Goal: Complete application form

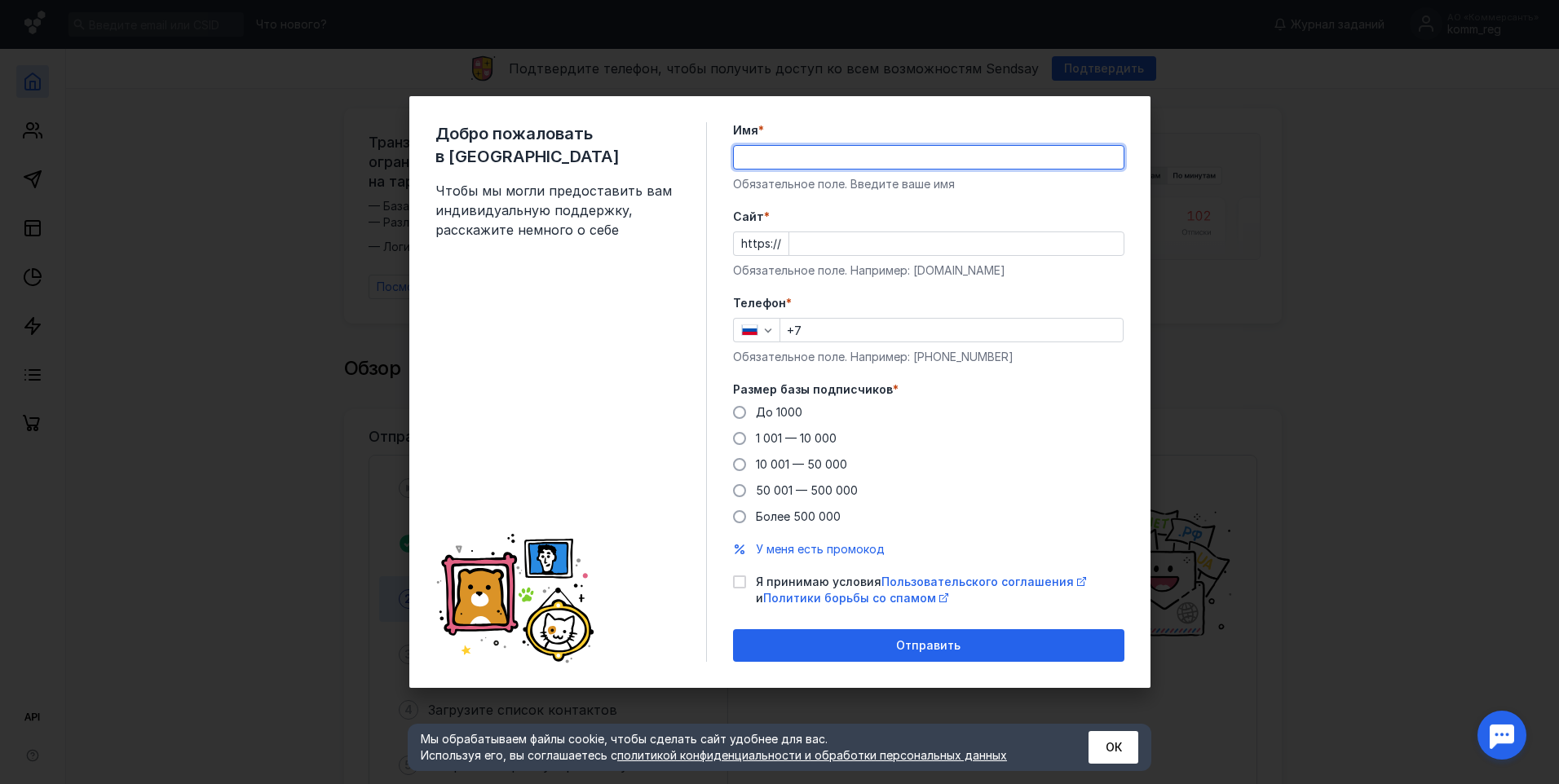
click at [853, 161] on input "Имя *" at bounding box center [929, 156] width 389 height 23
paste input "АО «Коммерсантъ»"
type input "АО «Коммерсантъ»"
click at [995, 216] on label "Cайт *" at bounding box center [929, 216] width 391 height 16
click at [995, 232] on input "Cайт *" at bounding box center [957, 243] width 335 height 23
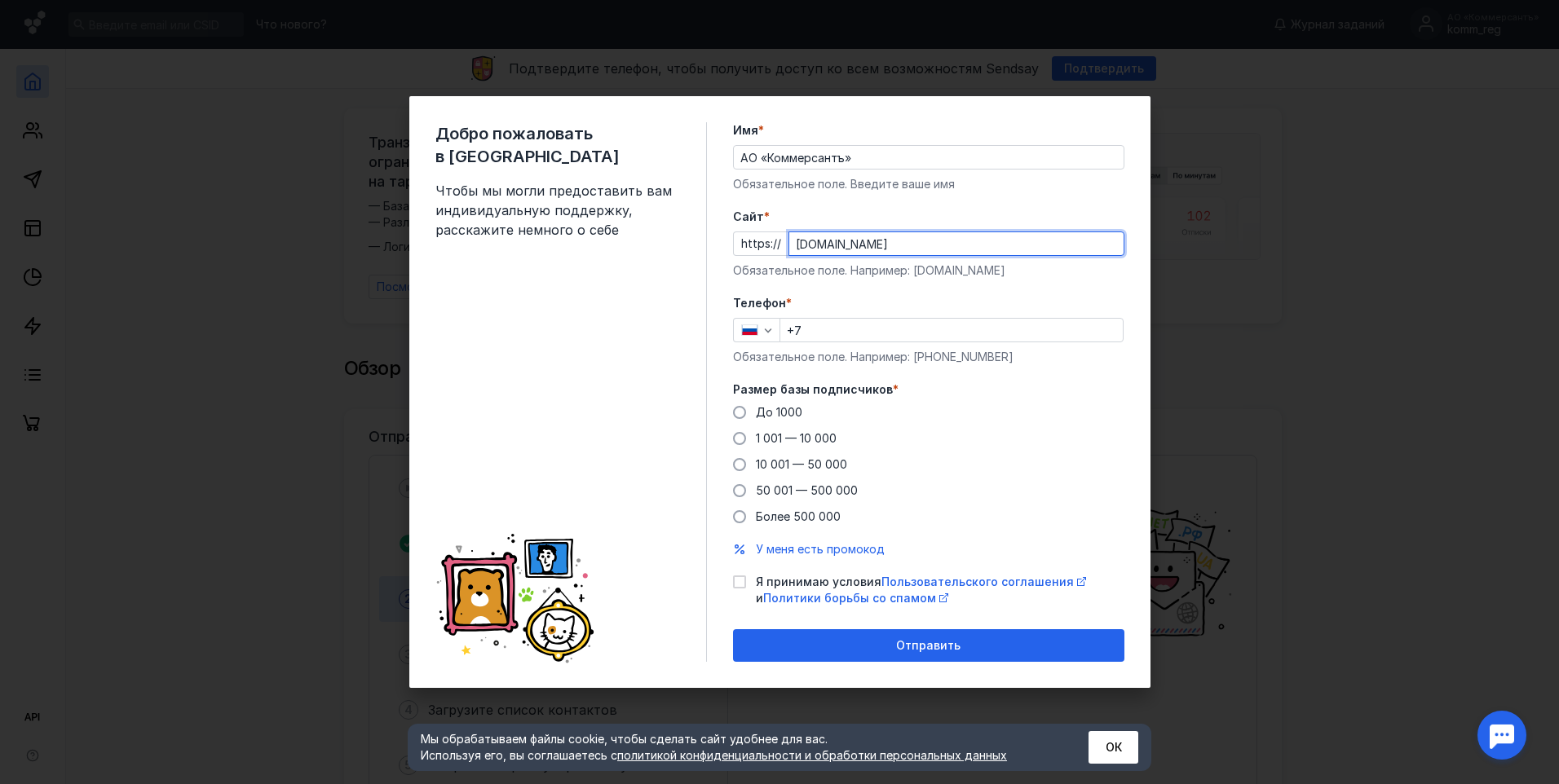
type input "[DOMAIN_NAME]"
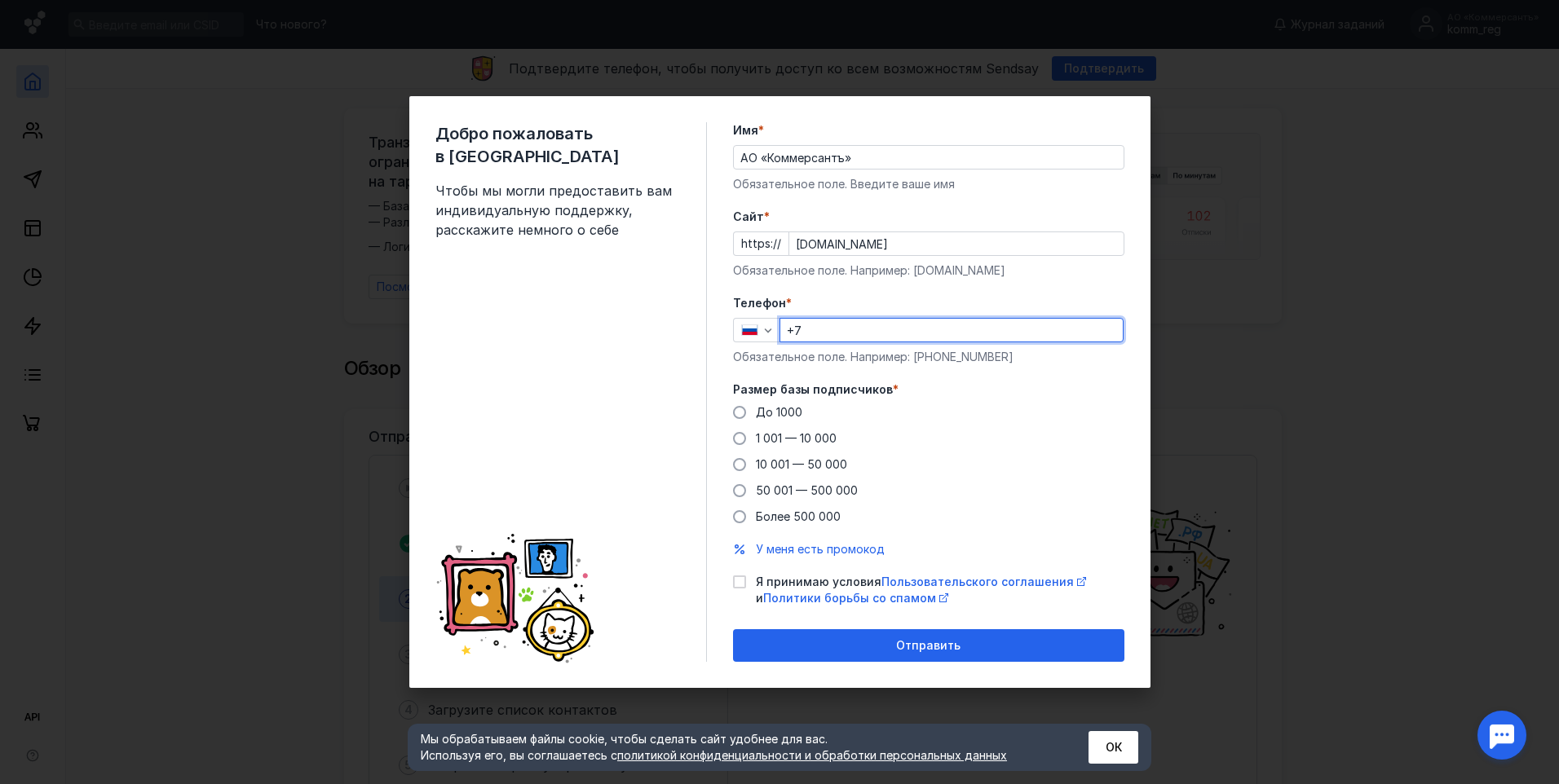
click at [902, 335] on input "+7" at bounding box center [951, 329] width 342 height 23
type input "[PHONE_NUMBER]"
click at [739, 586] on icon at bounding box center [739, 582] width 12 height 12
click at [739, 585] on input "Я принимаю условия Пользовательского соглашения и Политики борьбы со спамом" at bounding box center [739, 579] width 11 height 11
checkbox input "true"
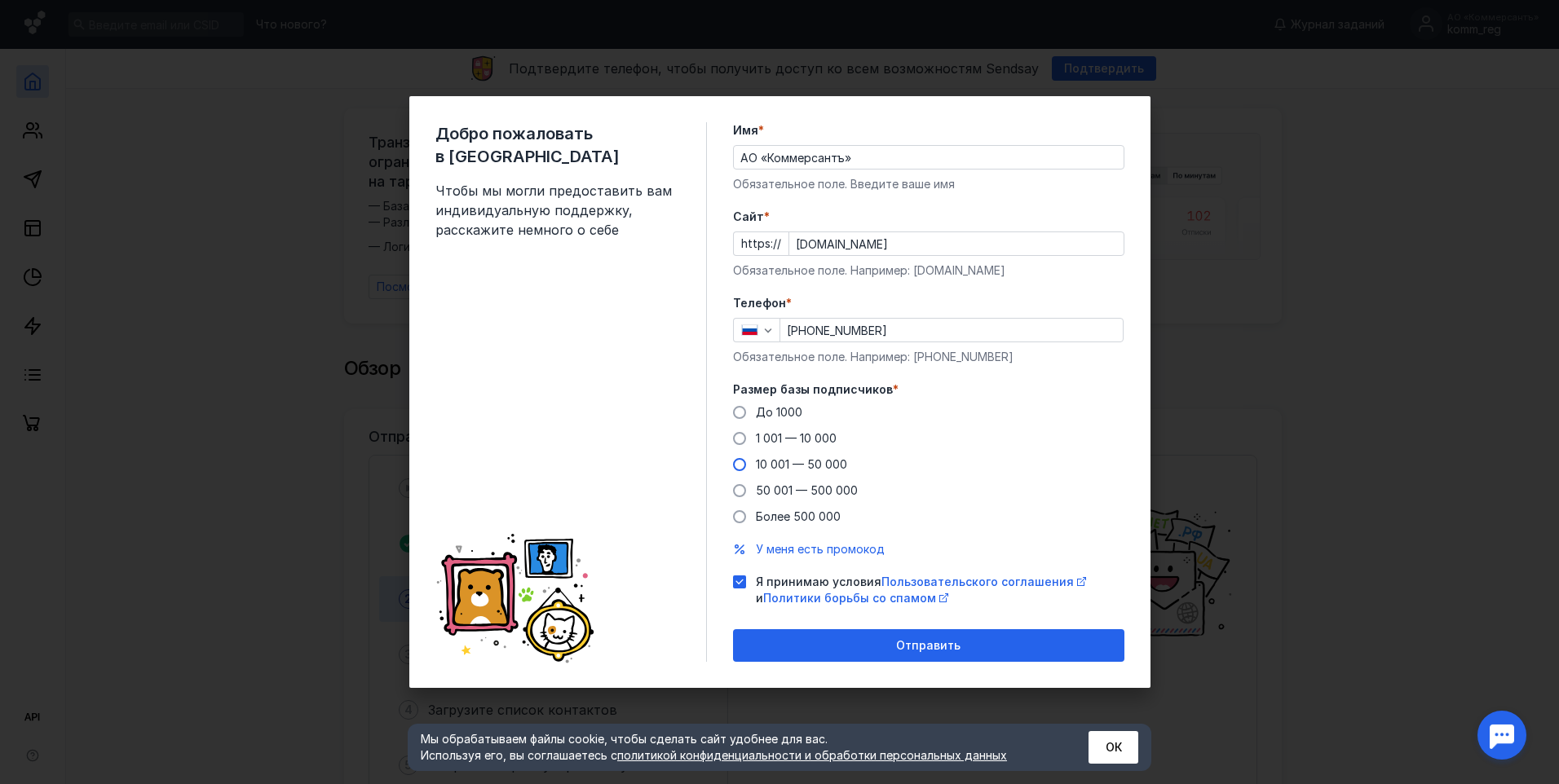
click at [738, 462] on span at bounding box center [739, 465] width 13 height 13
click at [0, 0] on input "10 001 — 50 000" at bounding box center [0, 0] width 0 height 0
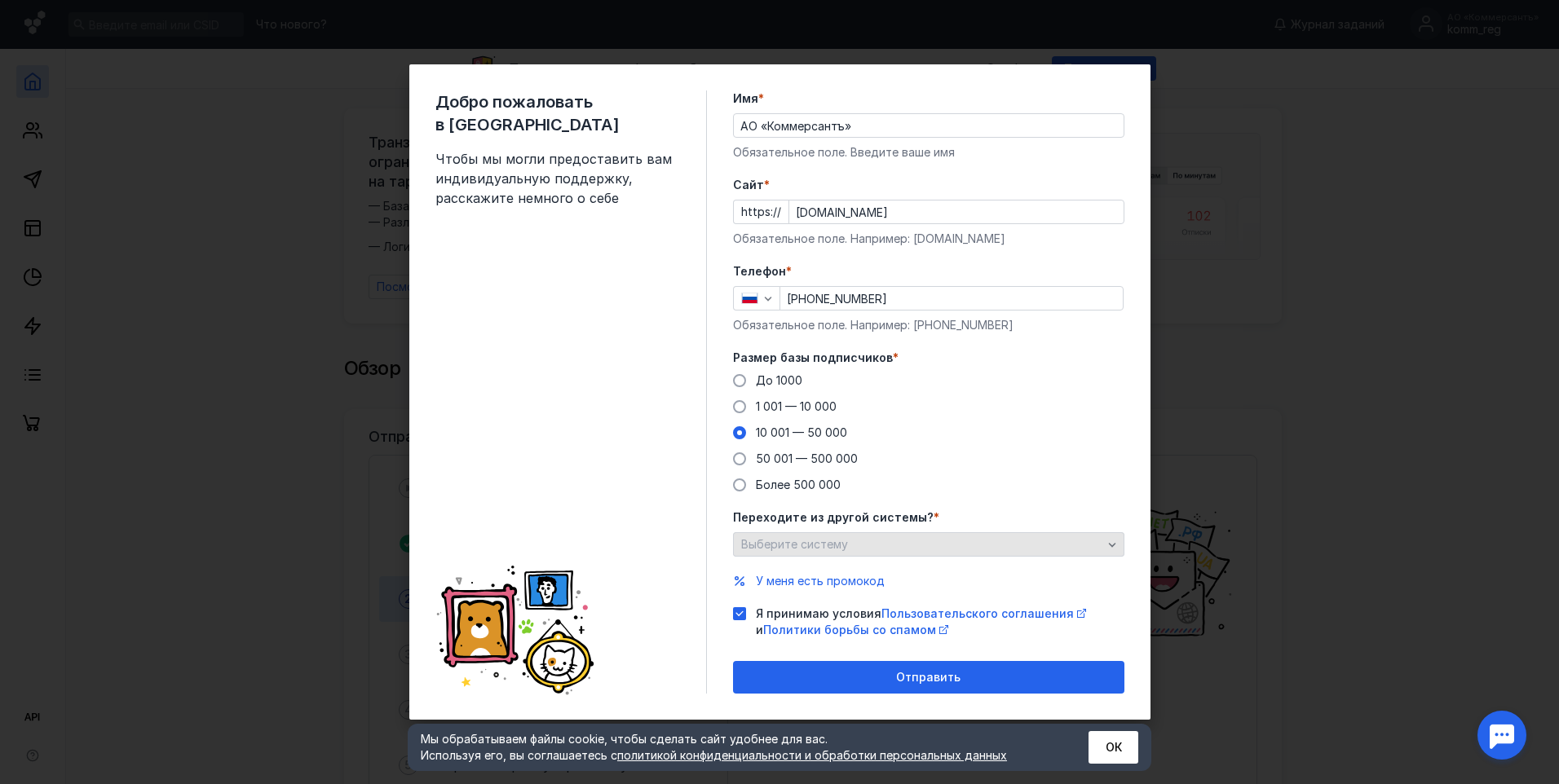
click at [1113, 544] on icon "button" at bounding box center [1111, 545] width 13 height 13
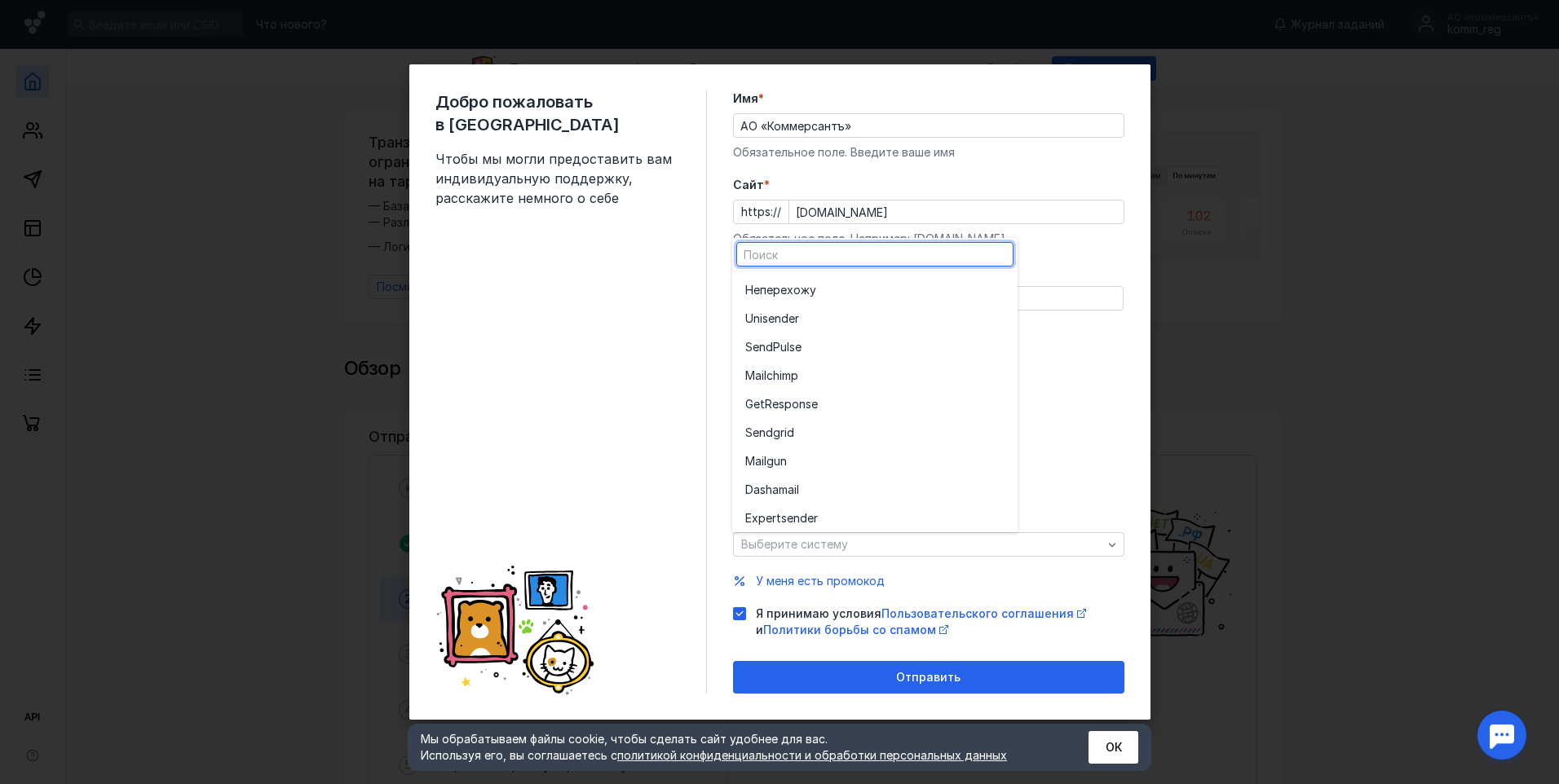
click at [1131, 423] on div "Добро пожаловать в Sendsay Чтобы мы могли предоставить вам индивидуальную подде…" at bounding box center [780, 392] width 741 height 656
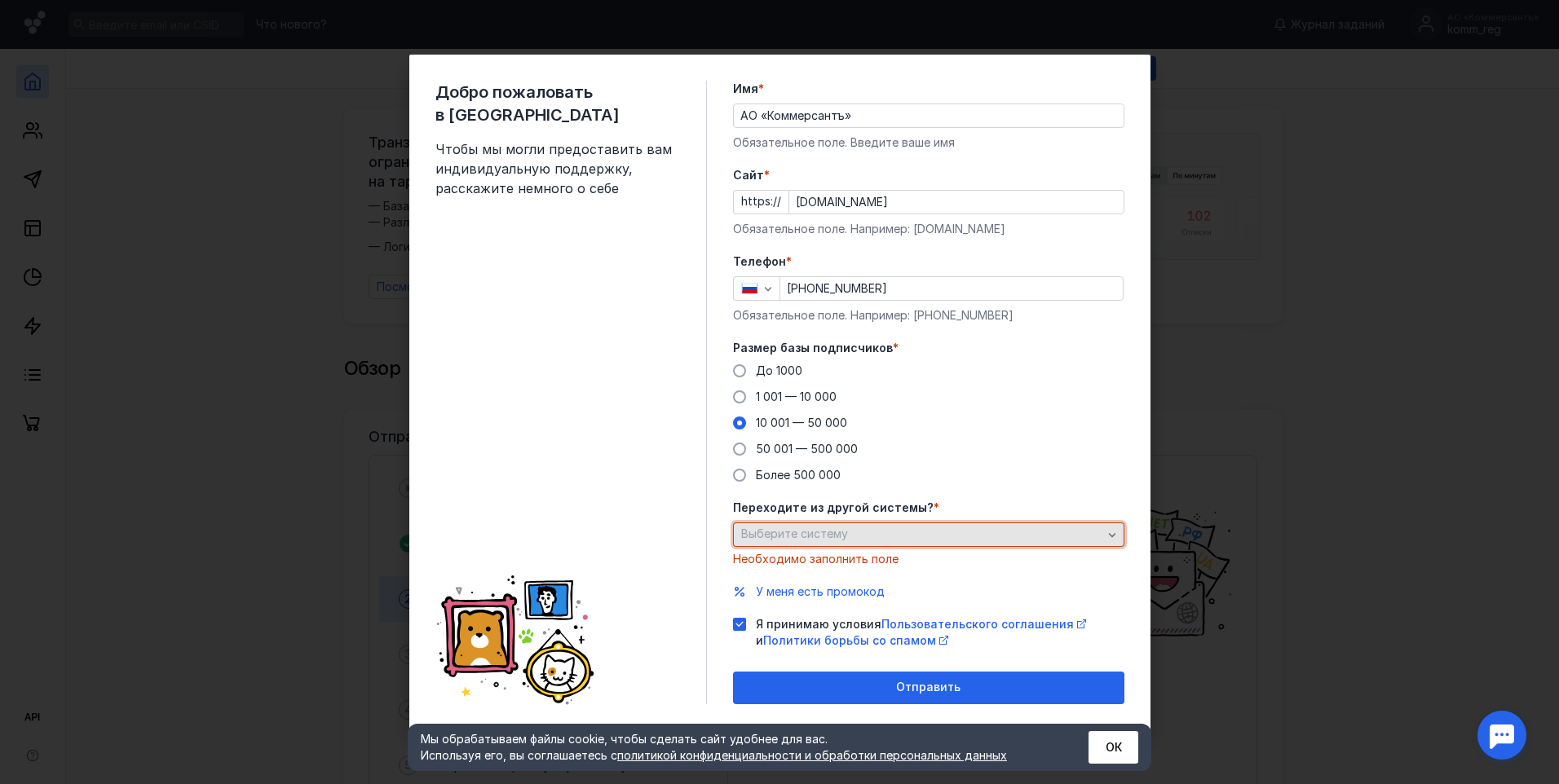
click at [1111, 531] on icon "button" at bounding box center [1111, 535] width 13 height 13
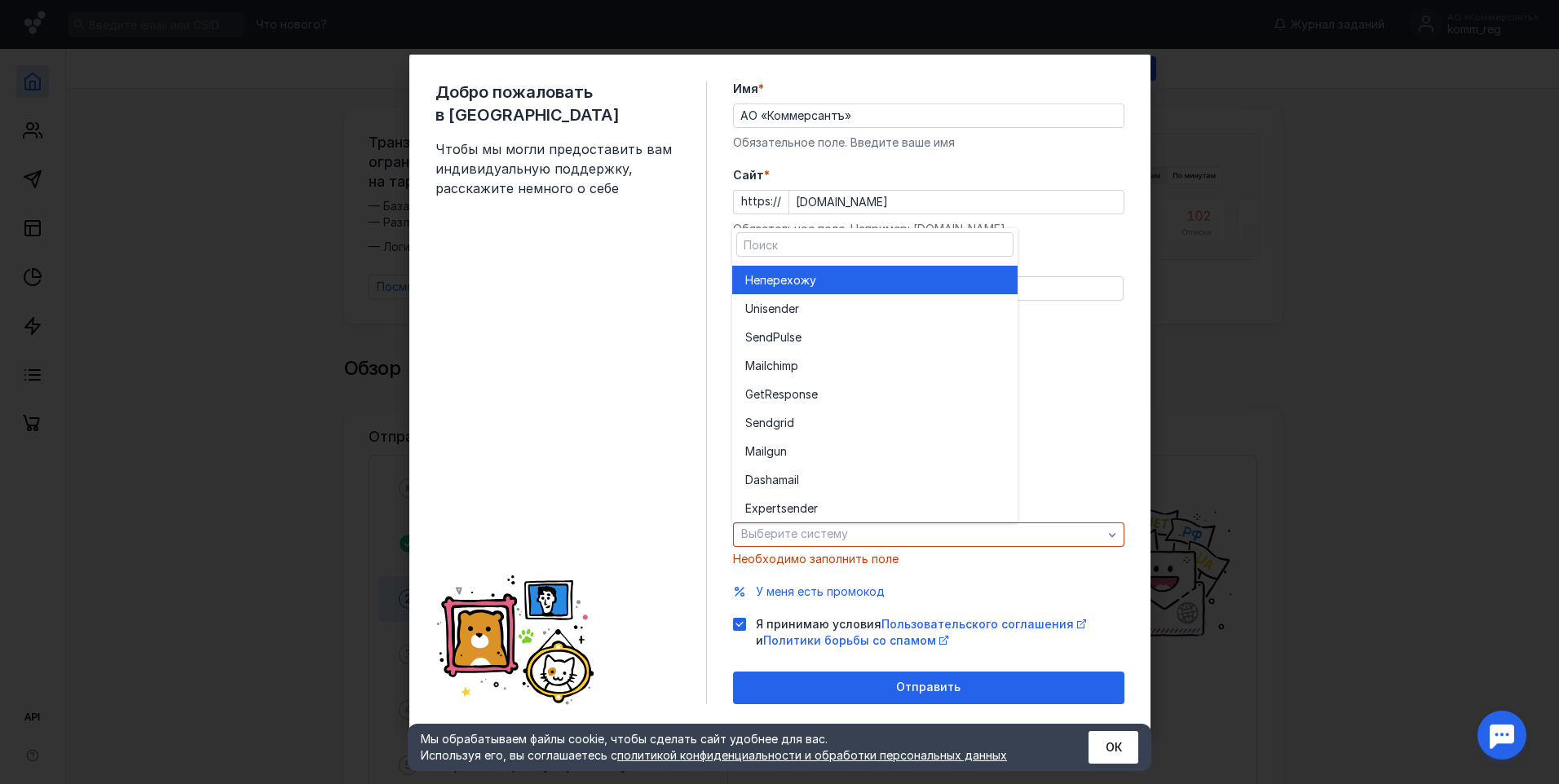
click at [845, 282] on div "Не перехожу" at bounding box center [874, 280] width 259 height 16
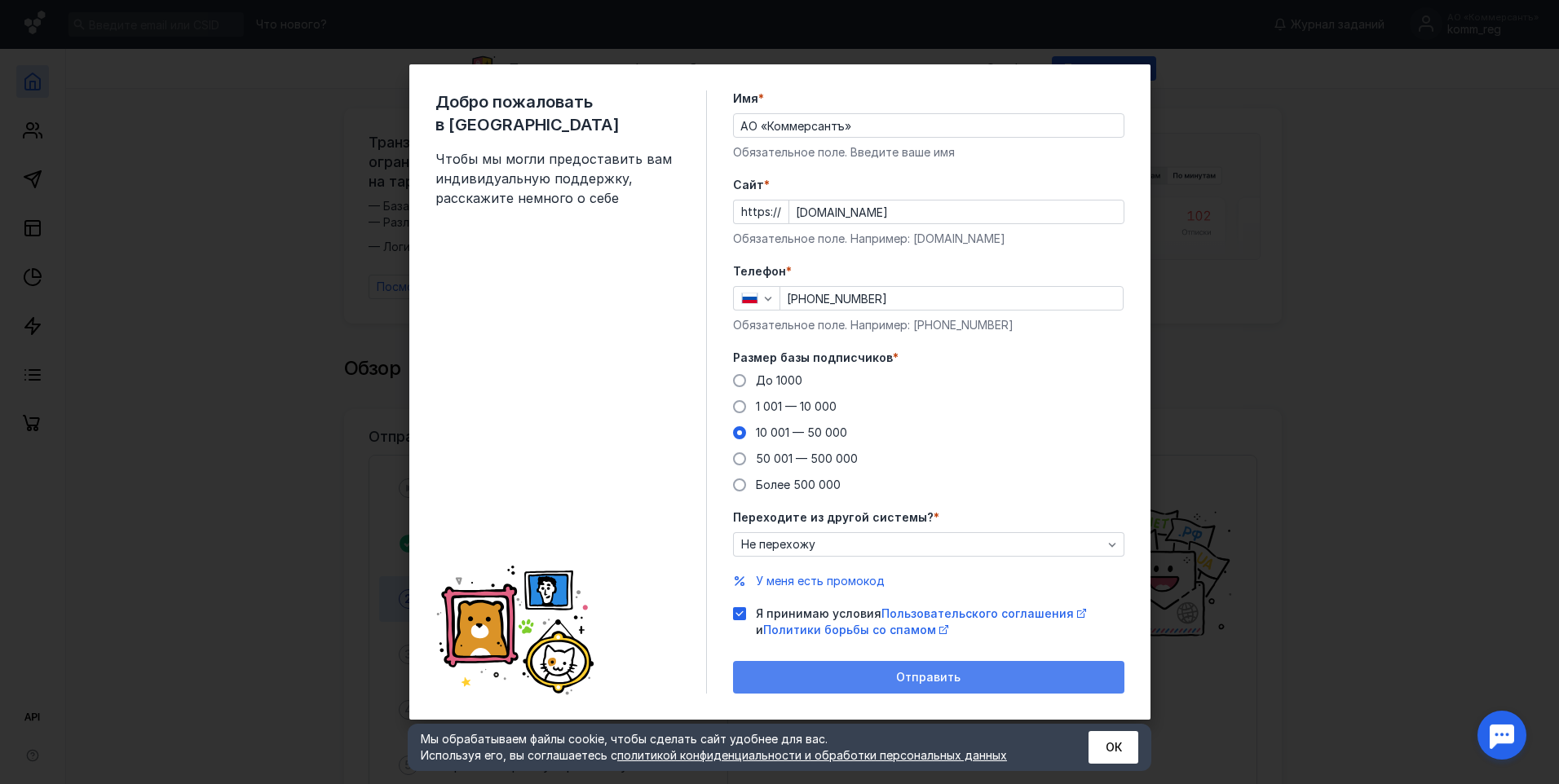
click at [921, 669] on div "Отправить" at bounding box center [929, 678] width 391 height 33
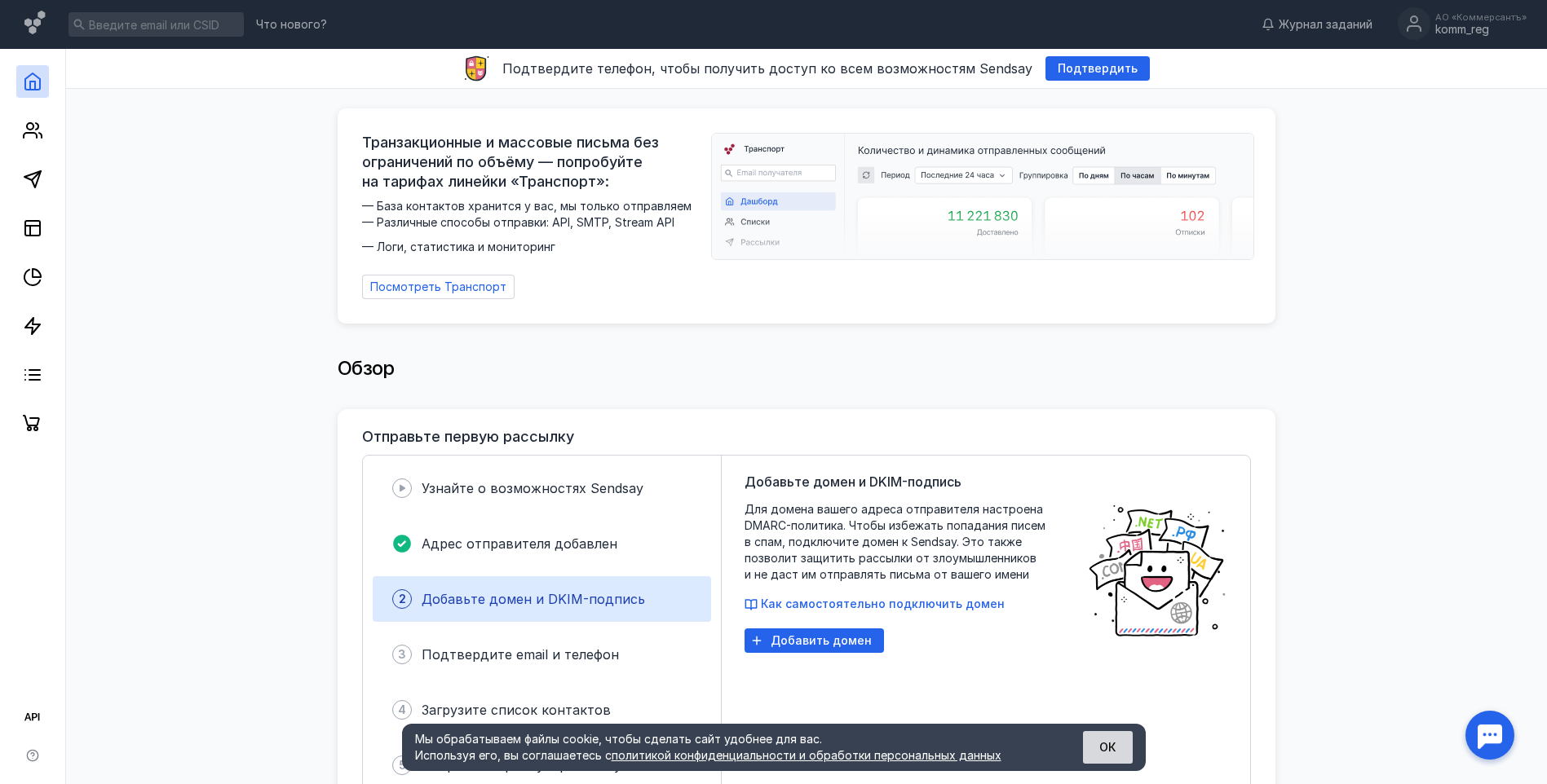
click at [1107, 748] on button "ОК" at bounding box center [1107, 748] width 50 height 33
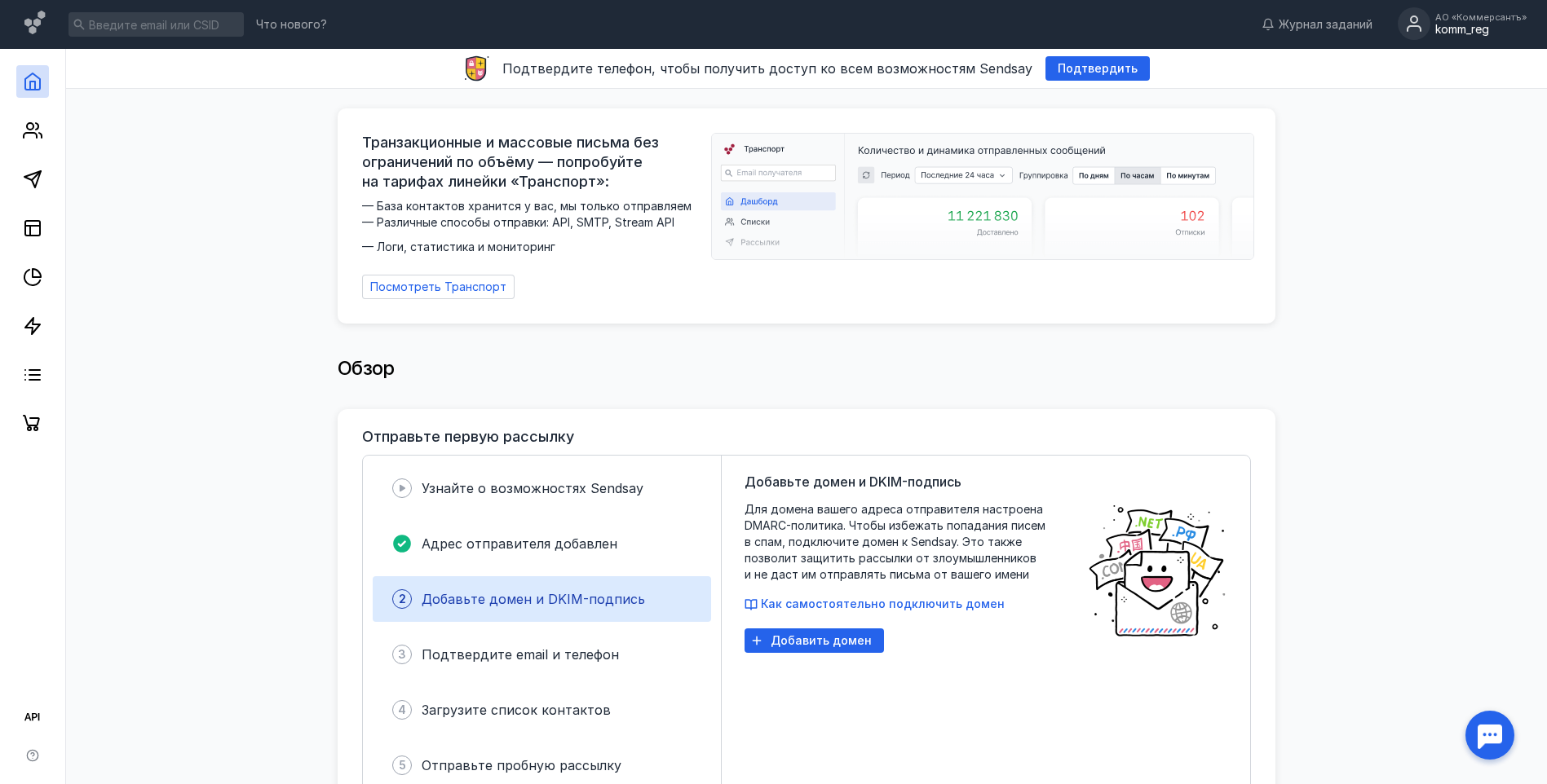
click at [1468, 27] on div "komm_reg" at bounding box center [1481, 29] width 91 height 14
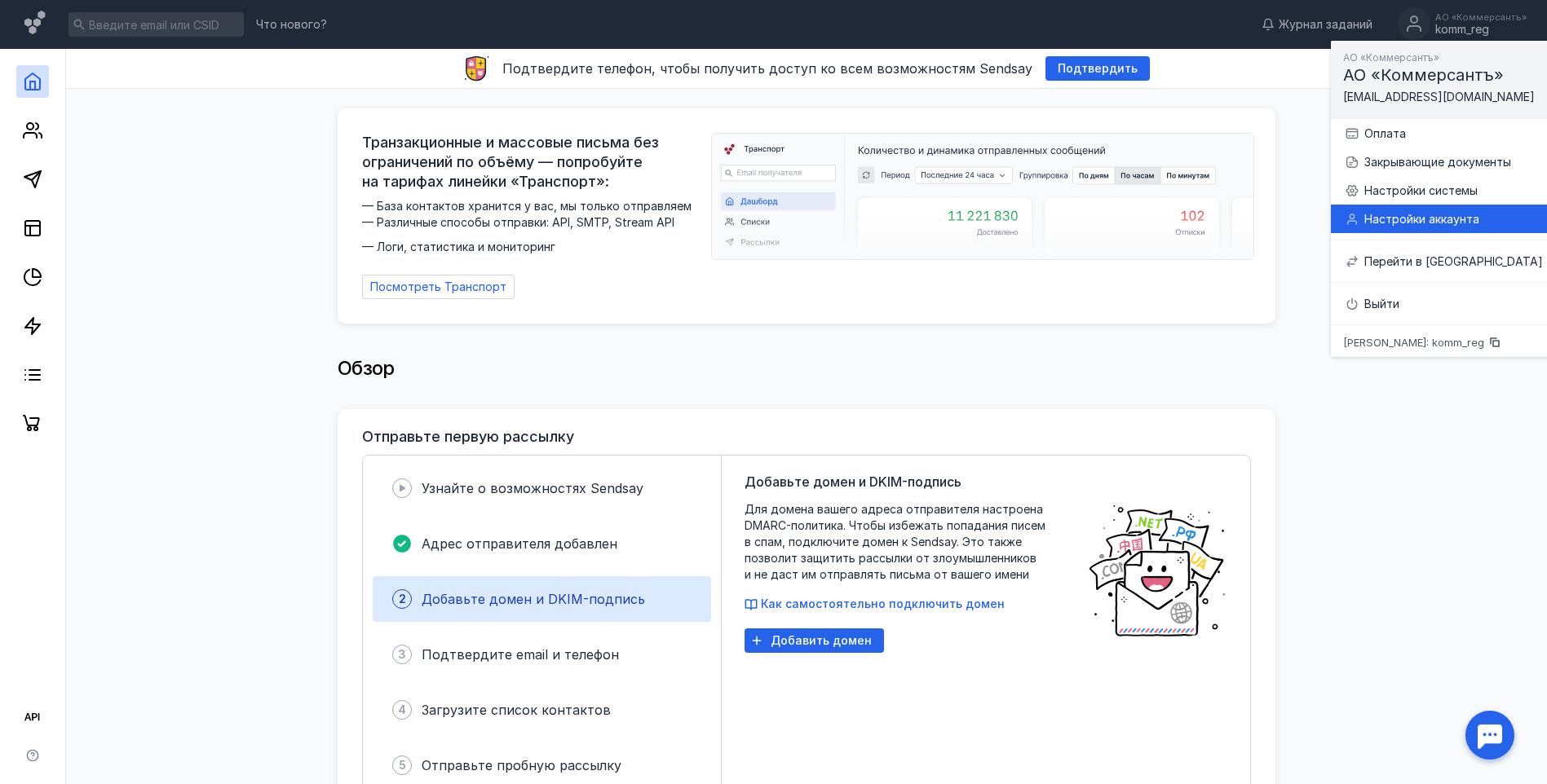
click at [1429, 219] on div "Настройки аккаунта" at bounding box center [1454, 219] width 178 height 16
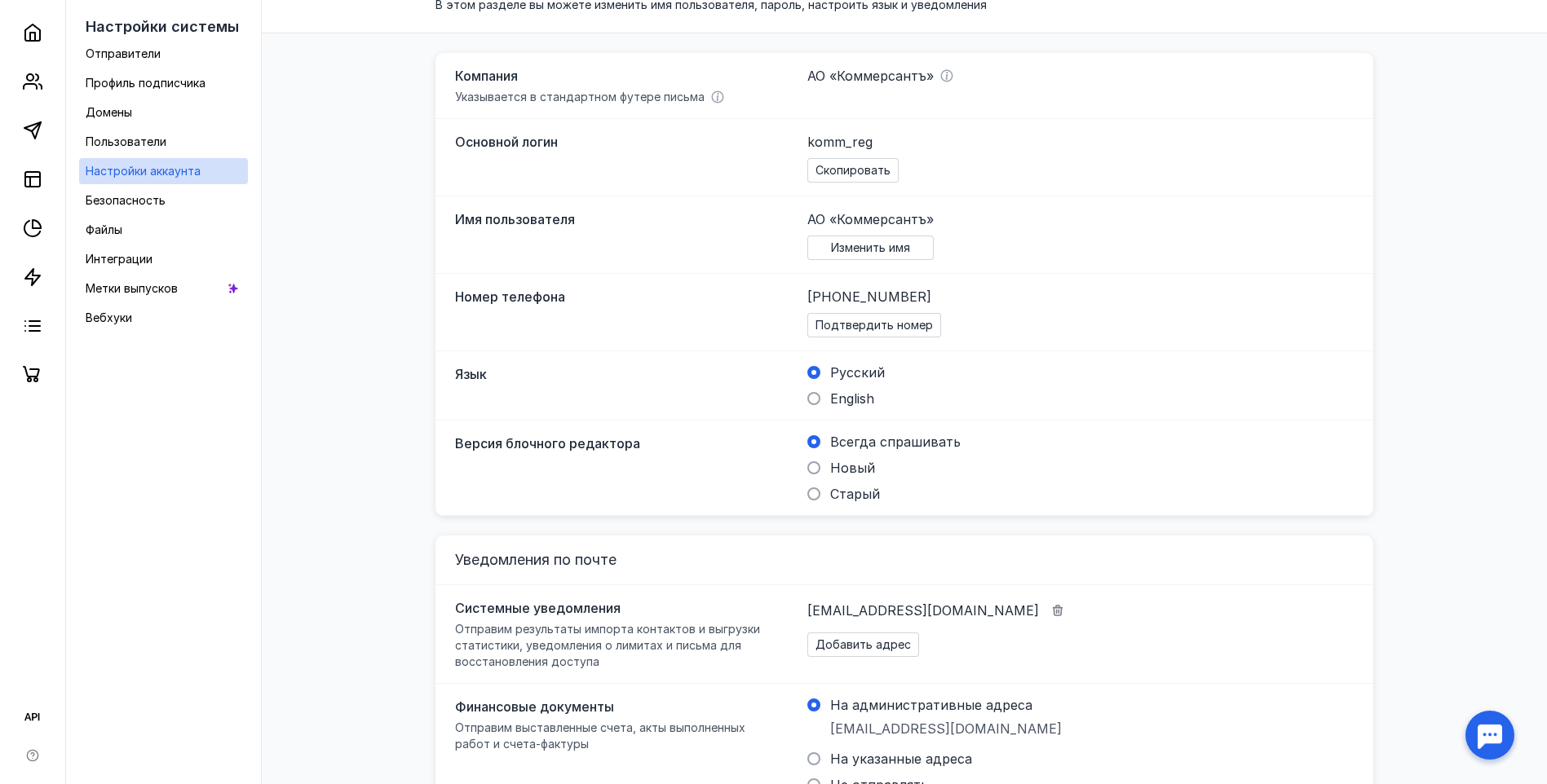
scroll to position [56, 0]
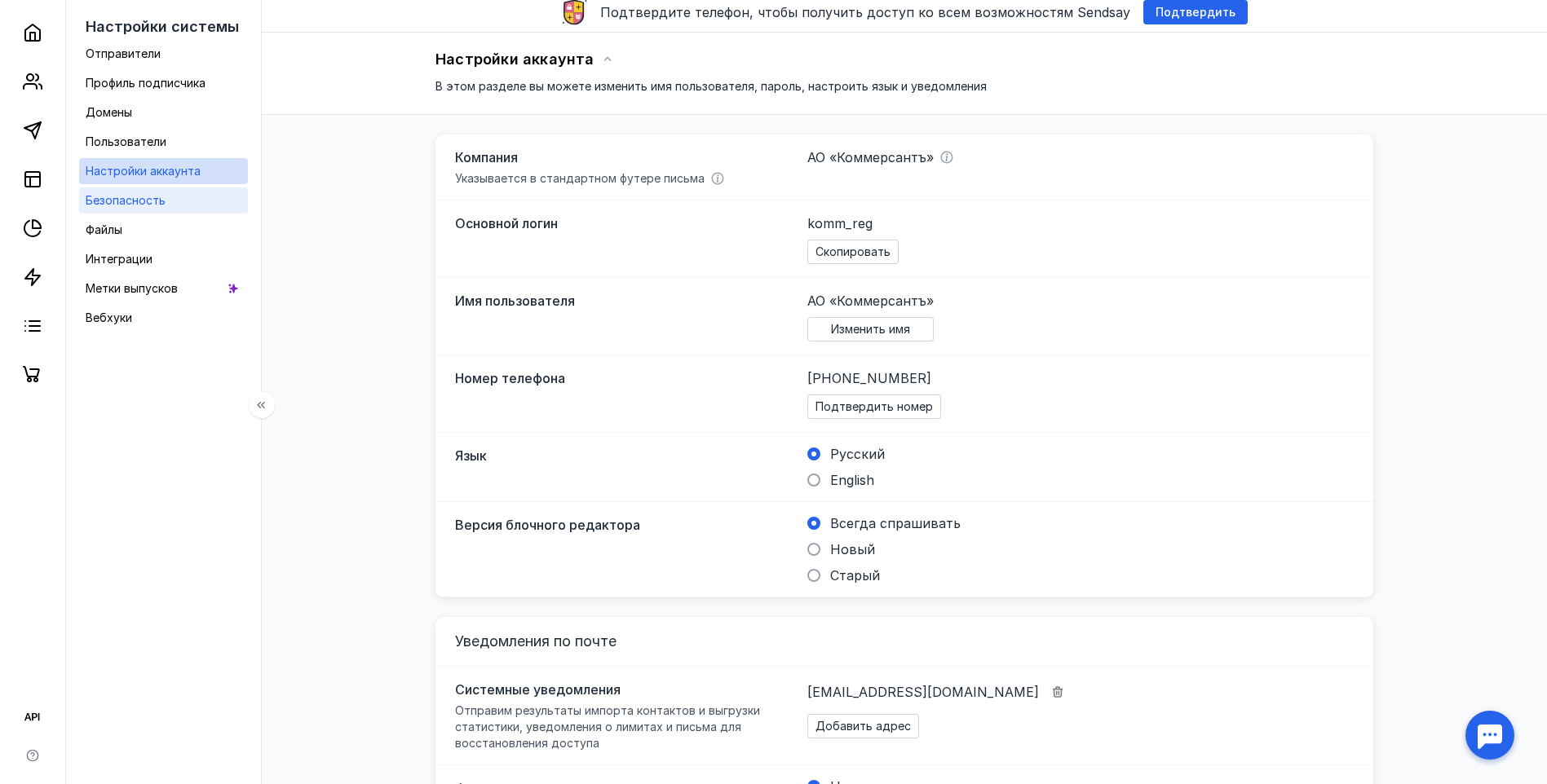
click at [129, 197] on span "Безопасность" at bounding box center [126, 199] width 80 height 14
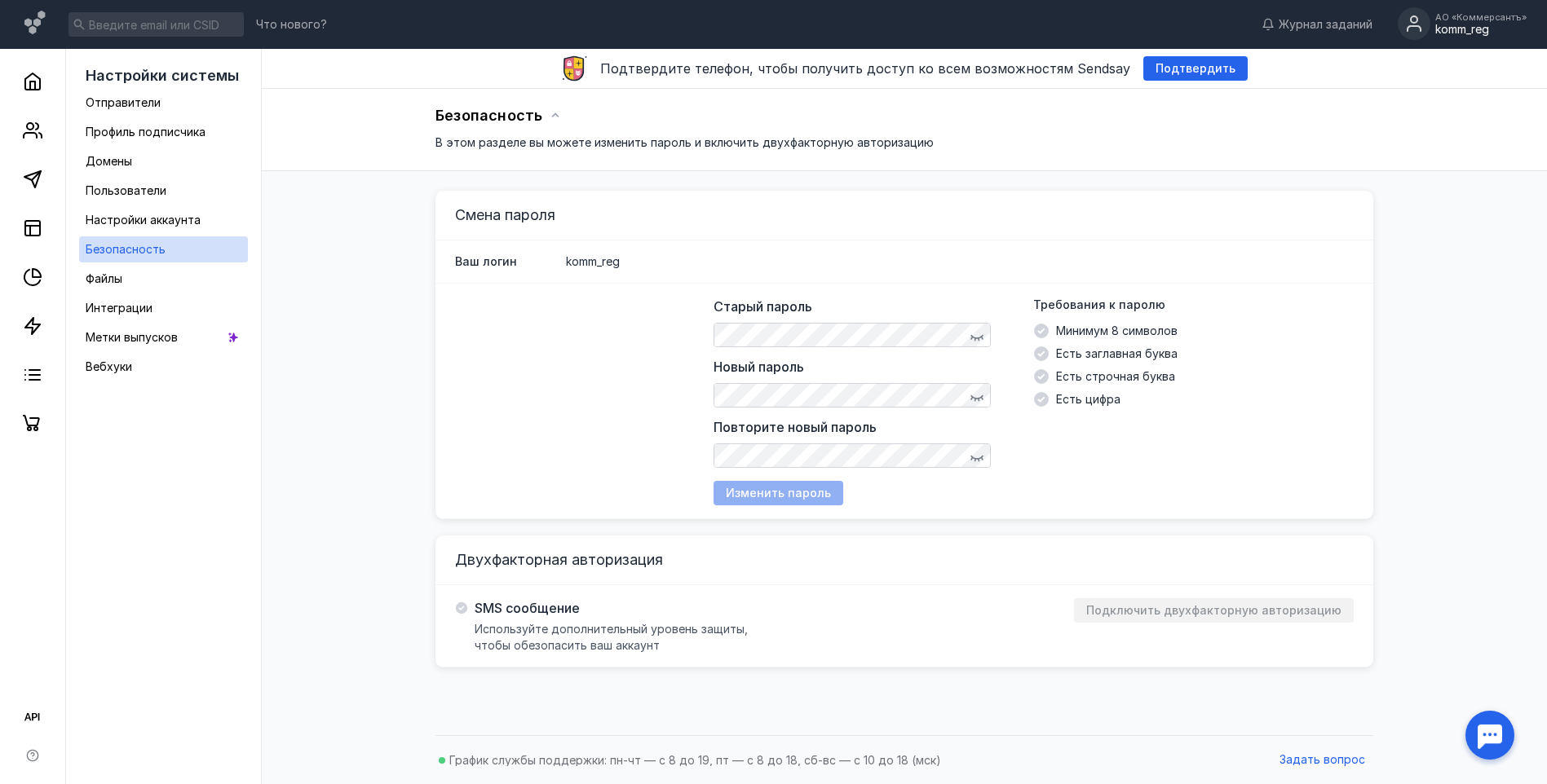
click at [1474, 29] on div "komm_reg" at bounding box center [1481, 29] width 91 height 14
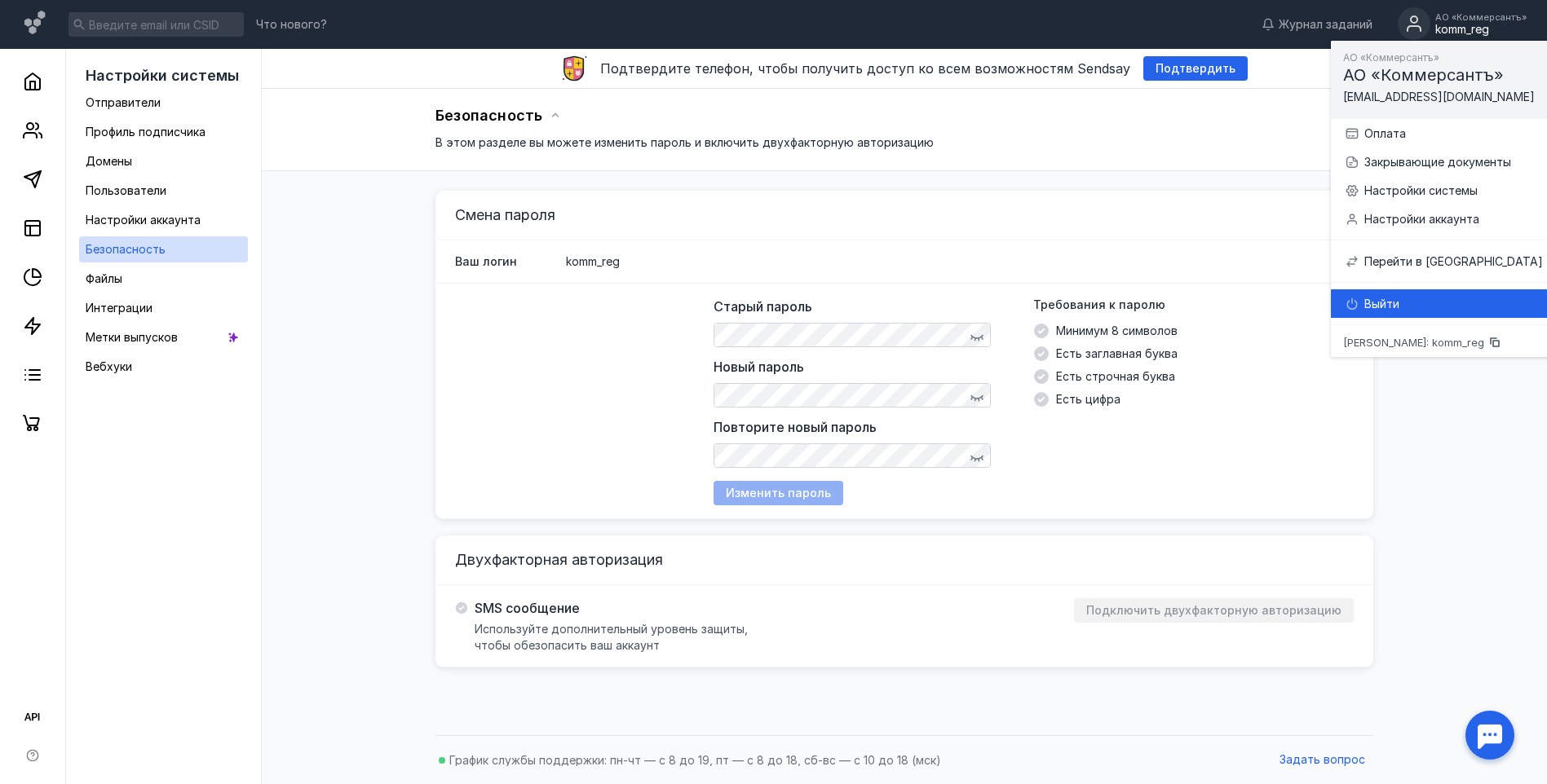
click at [1394, 314] on div "Выйти" at bounding box center [1443, 303] width 199 height 28
